Goal: Task Accomplishment & Management: Manage account settings

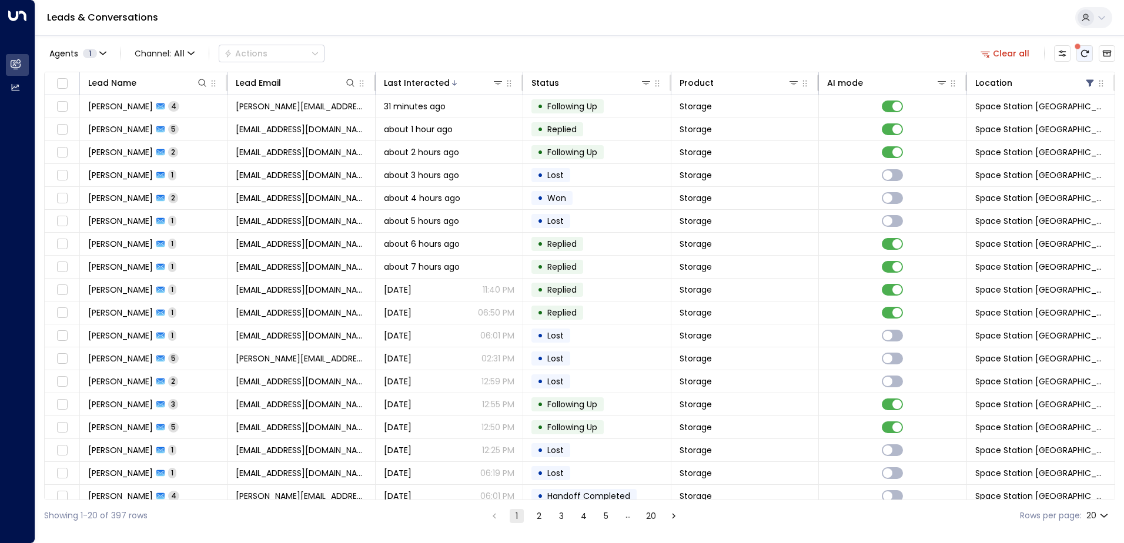
click at [1083, 58] on icon "There are new threads available. Refresh the grid to view the latest updates." at bounding box center [1084, 53] width 9 height 9
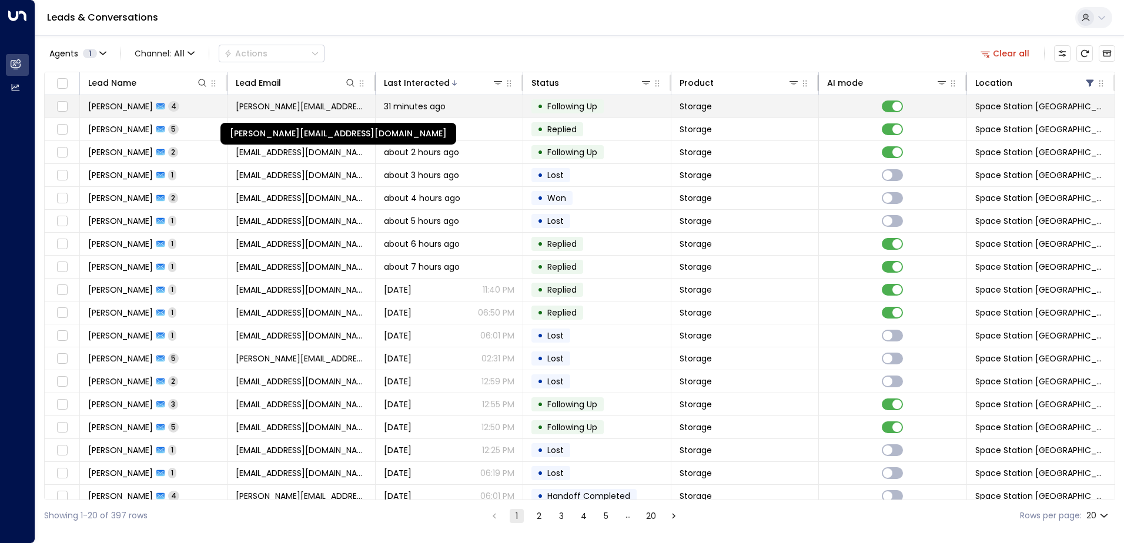
click at [323, 109] on span "[PERSON_NAME][EMAIL_ADDRESS][DOMAIN_NAME]" at bounding box center [301, 107] width 131 height 12
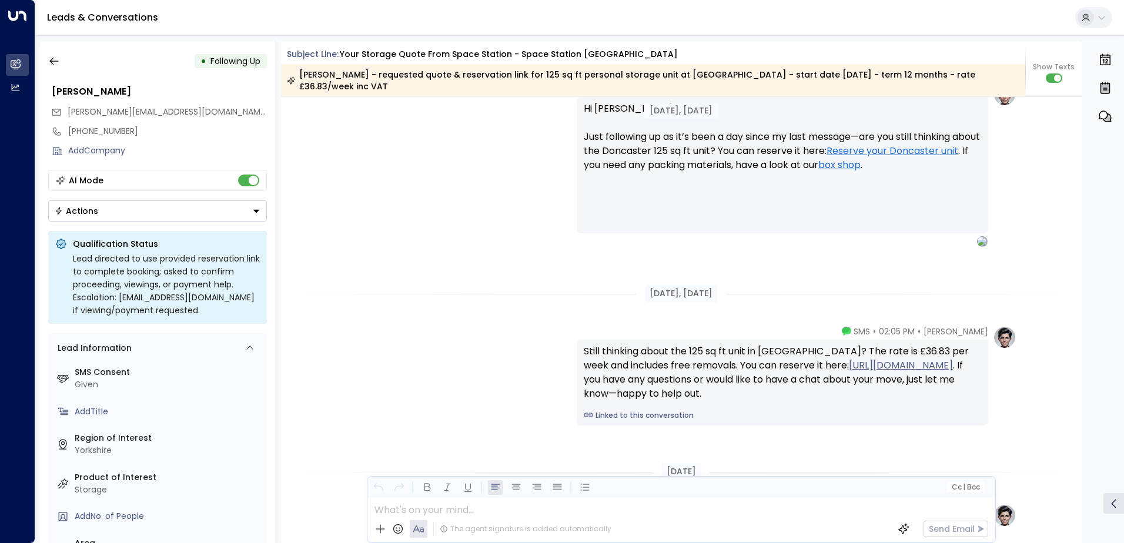
scroll to position [2028, 0]
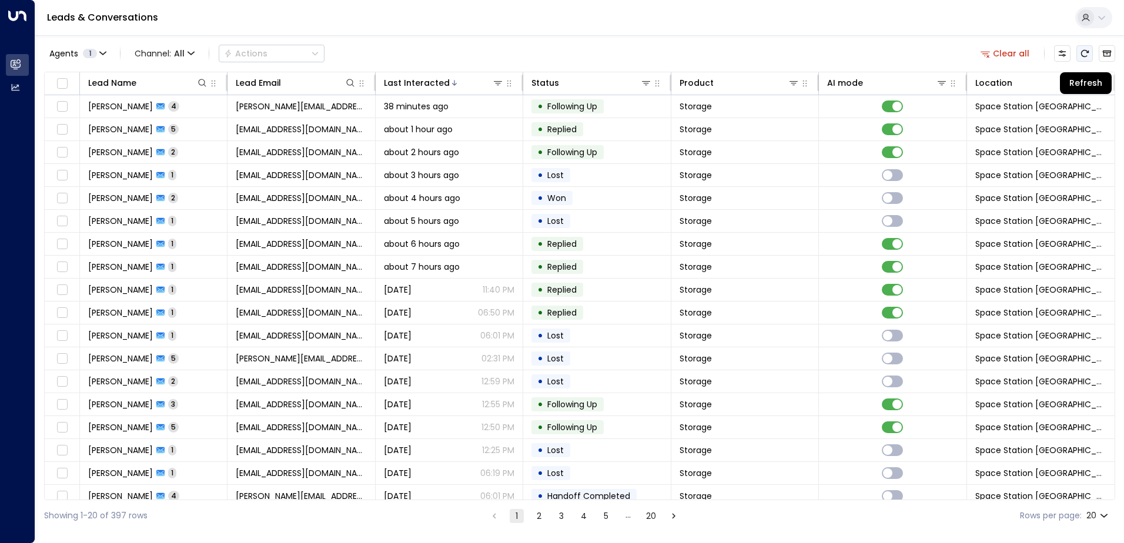
click at [1080, 53] on icon "Refresh" at bounding box center [1084, 53] width 9 height 9
click at [1080, 49] on span at bounding box center [1078, 47] width 6 height 6
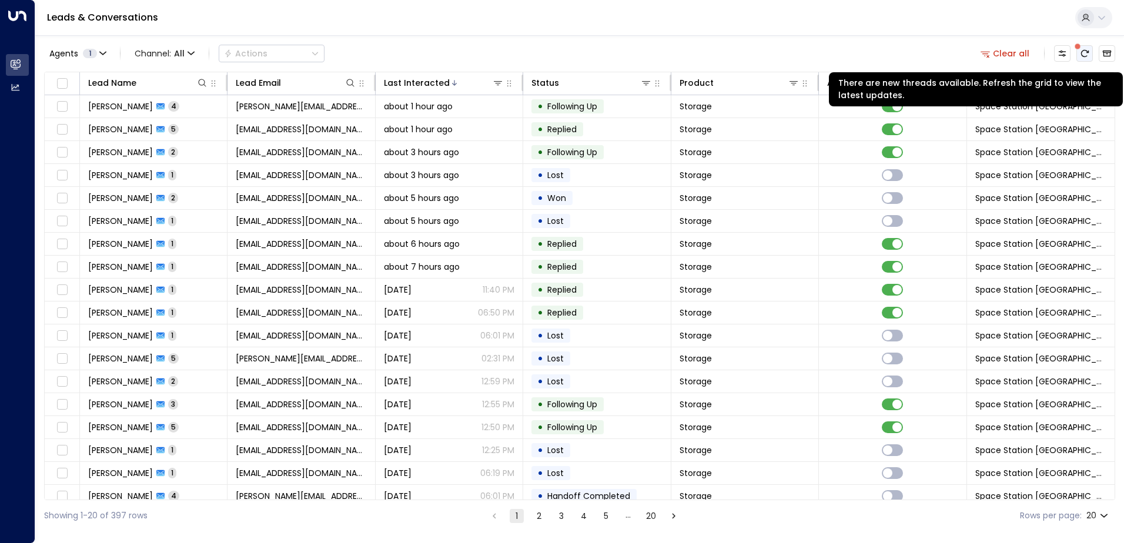
click at [1089, 55] on icon "There are new threads available. Refresh the grid to view the latest updates." at bounding box center [1084, 53] width 9 height 9
click at [1087, 56] on icon "There are new threads available. Refresh the grid to view the latest updates." at bounding box center [1085, 53] width 8 height 7
click at [1086, 52] on icon "There are new threads available. Refresh the grid to view the latest updates." at bounding box center [1084, 53] width 9 height 9
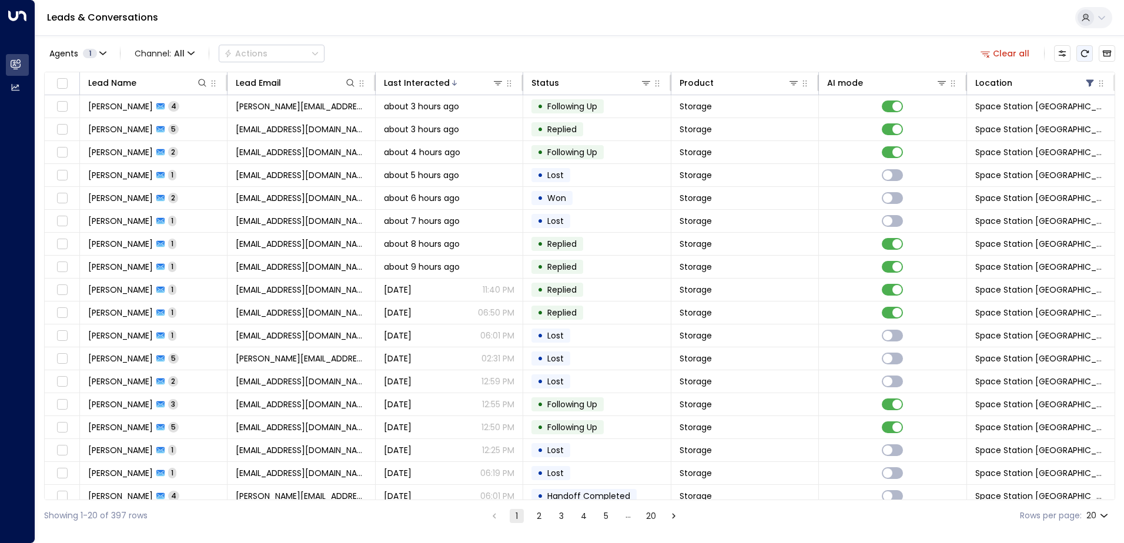
click at [1081, 54] on icon "Refresh" at bounding box center [1085, 53] width 8 height 7
click at [1084, 53] on icon "There are new threads available. Refresh the grid to view the latest updates." at bounding box center [1084, 53] width 9 height 9
